Goal: Task Accomplishment & Management: Use online tool/utility

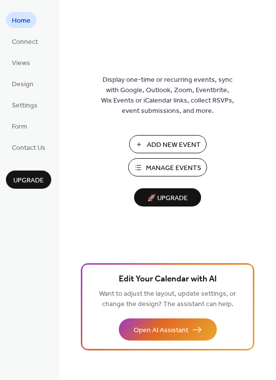
click at [171, 147] on span "Add New Event" at bounding box center [174, 145] width 54 height 10
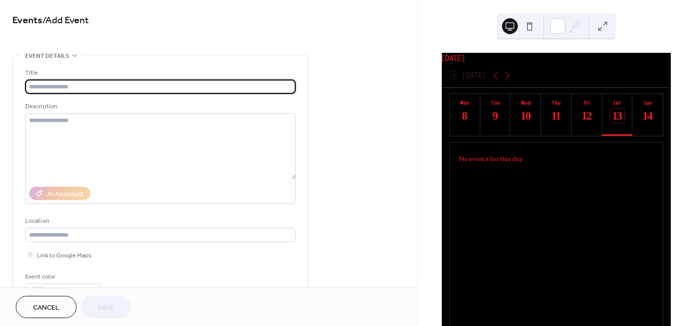
click at [125, 86] on input "text" at bounding box center [160, 86] width 270 height 14
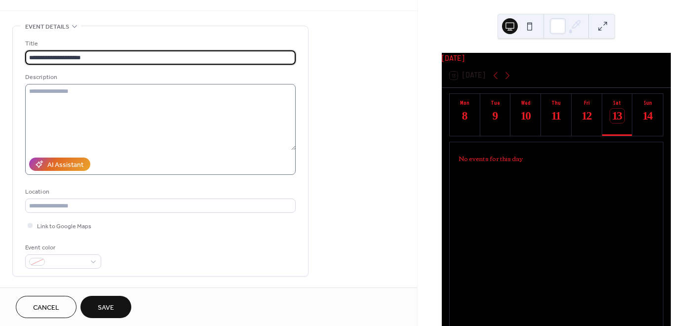
scroll to position [164, 0]
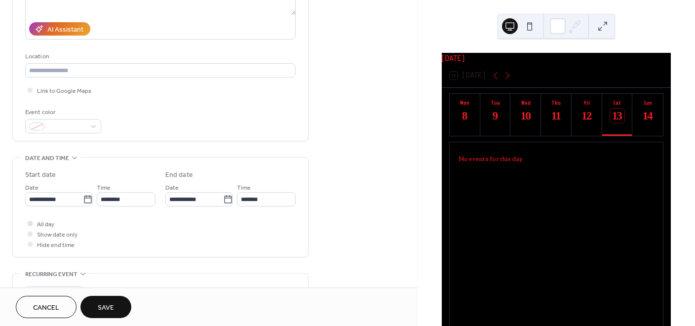
type input "**********"
click at [48, 221] on span "All day" at bounding box center [45, 224] width 17 height 10
click at [101, 306] on span "Save" at bounding box center [106, 307] width 16 height 10
